Goal: Feedback & Contribution: Submit feedback/report problem

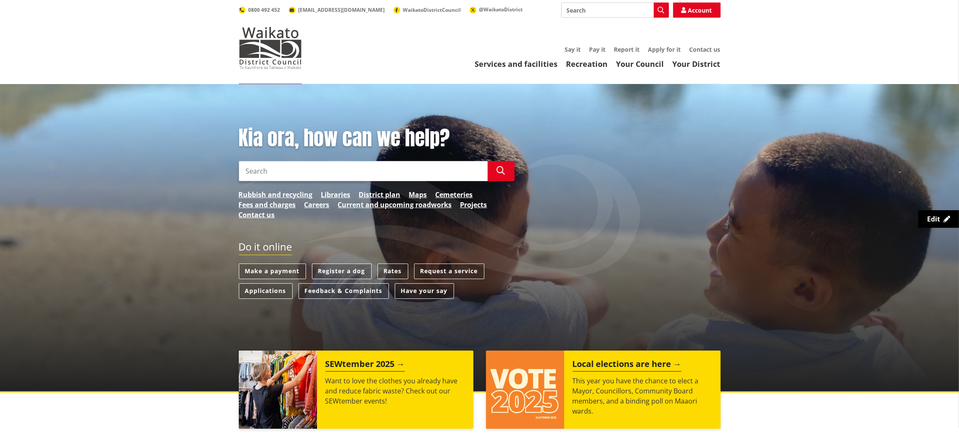
click at [713, 57] on div "Services and facilities Recreation Your Council Your District Say it Pay it Rep…" at bounding box center [520, 57] width 402 height 23
click at [708, 63] on link "Your District" at bounding box center [696, 64] width 48 height 10
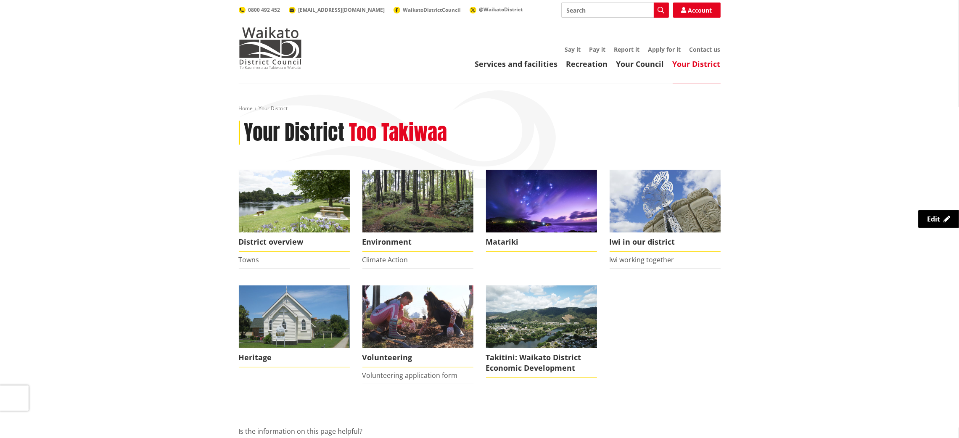
scroll to position [152, 0]
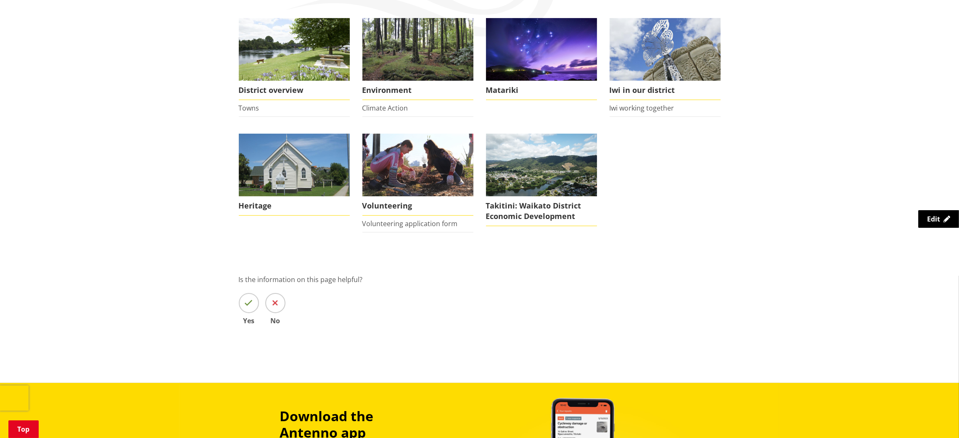
click at [262, 109] on li "Towns" at bounding box center [294, 108] width 111 height 17
click at [249, 105] on link "Towns" at bounding box center [249, 107] width 21 height 9
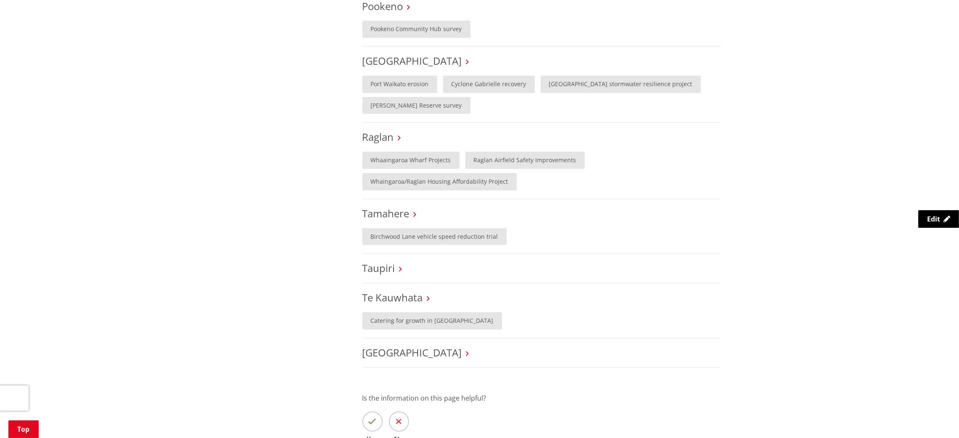
scroll to position [509, 0]
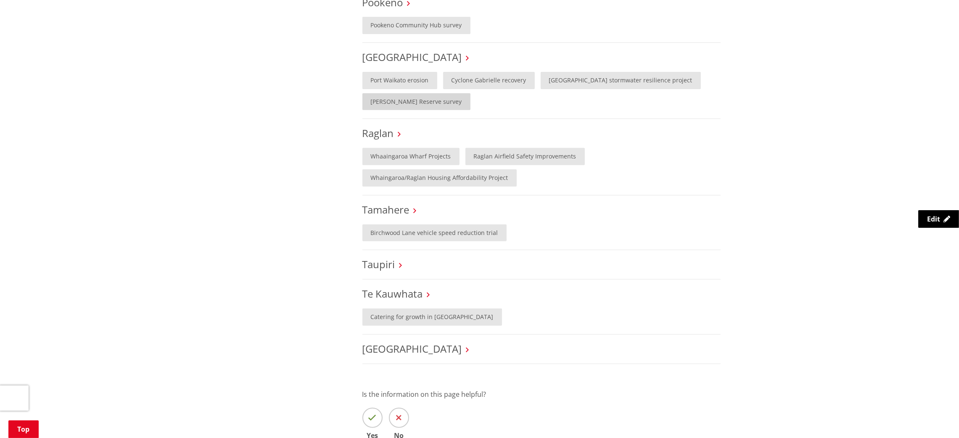
click at [409, 93] on link "Phillips Reserve survey" at bounding box center [416, 101] width 108 height 17
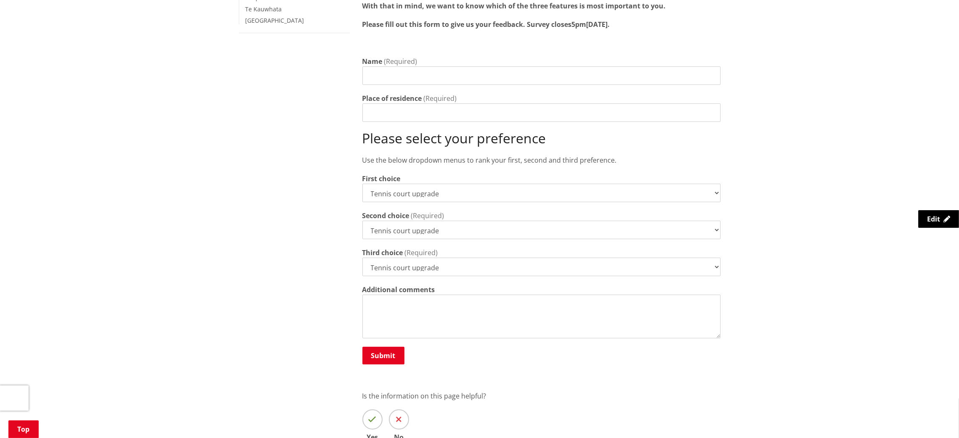
scroll to position [354, 0]
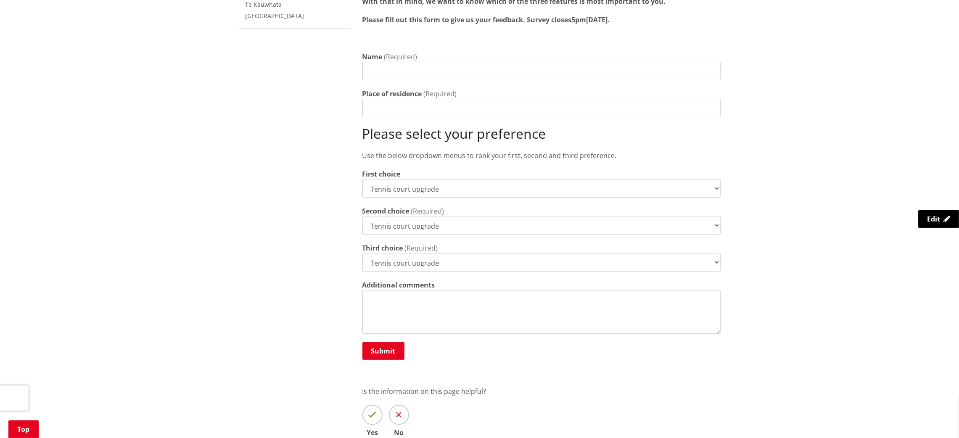
click at [640, 169] on div "First choice Tennis court upgrade New 3x3 basketball half-court Modular pump tr…" at bounding box center [541, 183] width 358 height 29
click at [640, 179] on select "Tennis court upgrade New 3x3 basketball half-court Modular pump track" at bounding box center [541, 188] width 358 height 18
click at [814, 182] on div "Home Your District District overview Towns Port Waikato Phillips Reserve survey…" at bounding box center [479, 112] width 959 height 765
click at [709, 216] on select "Tennis court upgrade New 3x3 basketball half-court Modular pump track" at bounding box center [541, 225] width 358 height 18
click at [770, 219] on div "Home Your District District overview Towns Port Waikato Phillips Reserve survey…" at bounding box center [479, 112] width 959 height 765
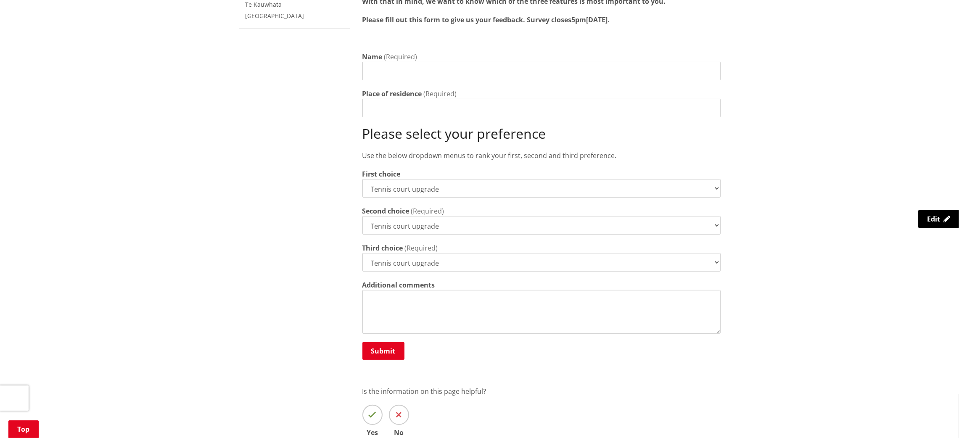
click at [699, 257] on select "Tennis court upgrade New 3x3 basketball half-court Modular pump track" at bounding box center [541, 262] width 358 height 18
click at [786, 222] on div "Home Your District District overview Towns Port Waikato Phillips Reserve survey…" at bounding box center [479, 112] width 959 height 765
